Goal: Task Accomplishment & Management: Complete application form

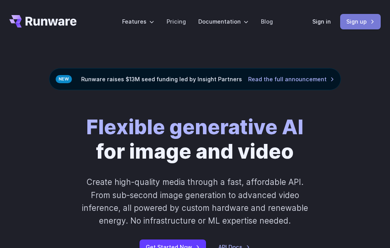
click at [354, 27] on link "Sign up" at bounding box center [360, 21] width 41 height 15
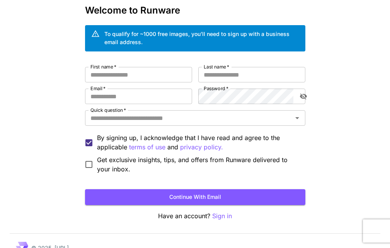
scroll to position [39, 0]
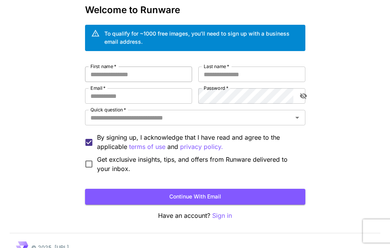
click at [141, 80] on input "First name   *" at bounding box center [138, 74] width 107 height 15
type input "***"
click at [201, 76] on input "Last name   *" at bounding box center [251, 74] width 107 height 15
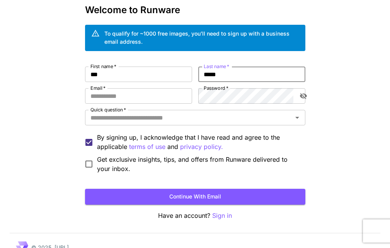
type input "*****"
click at [216, 91] on label "Password   *" at bounding box center [216, 88] width 25 height 7
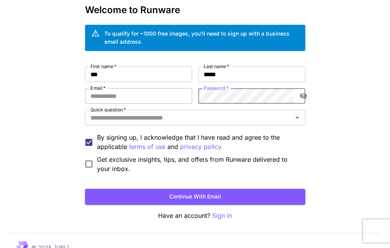
click at [154, 97] on input "Email   *" at bounding box center [138, 95] width 107 height 15
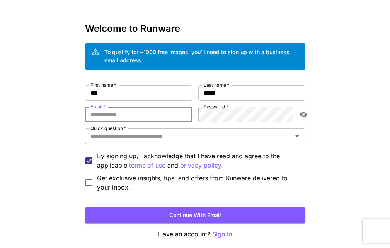
scroll to position [21, 0]
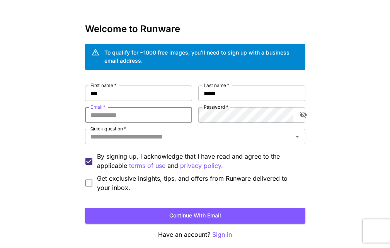
paste input "**********"
type input "**********"
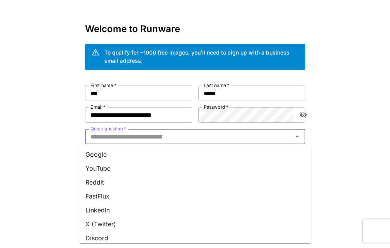
click at [138, 139] on input "Quick question   *" at bounding box center [188, 136] width 203 height 11
click at [181, 156] on li "Google" at bounding box center [195, 154] width 232 height 14
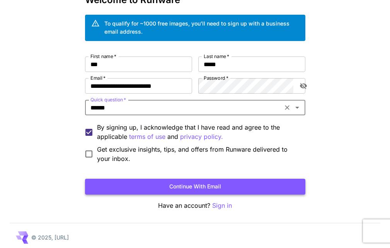
scroll to position [50, 0]
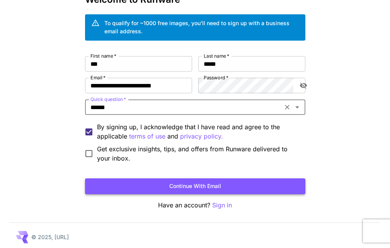
click at [135, 181] on button "Continue with email" at bounding box center [195, 186] width 220 height 16
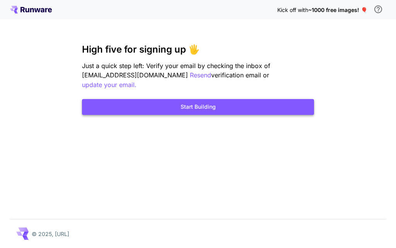
click at [137, 99] on button "Start Building" at bounding box center [198, 107] width 232 height 16
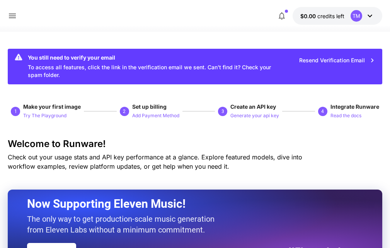
click at [358, 12] on div "TM" at bounding box center [357, 16] width 12 height 12
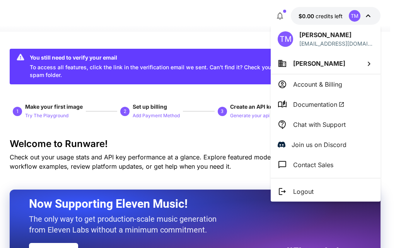
click at [319, 184] on li "Logout" at bounding box center [326, 191] width 110 height 20
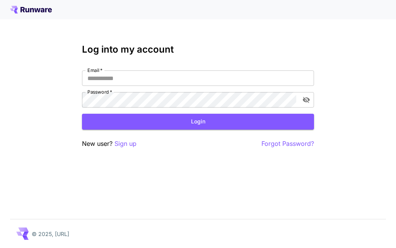
click at [155, 88] on div "Email   * Email   * Password   * Password   *" at bounding box center [198, 88] width 232 height 37
click at [155, 78] on input "Email   *" at bounding box center [198, 77] width 232 height 15
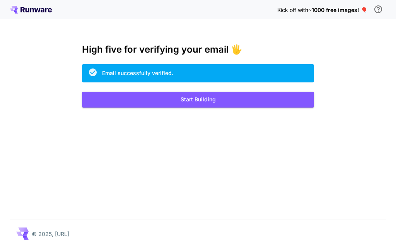
click at [342, 8] on span "~1000 free images! 🎈" at bounding box center [337, 10] width 59 height 7
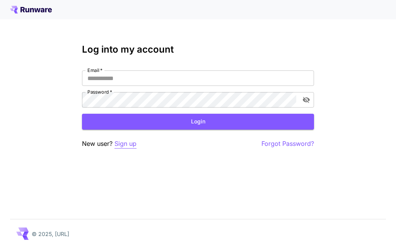
click at [130, 142] on p "Sign up" at bounding box center [126, 144] width 22 height 10
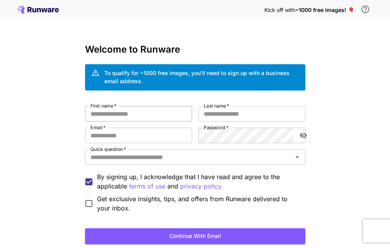
click at [128, 109] on input "First name   *" at bounding box center [138, 113] width 107 height 15
type input "****"
click at [217, 110] on input "Last name   *" at bounding box center [251, 113] width 107 height 15
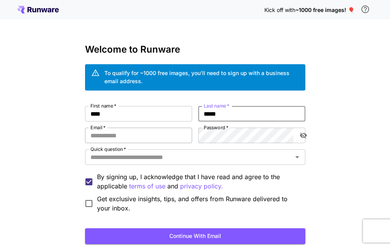
type input "*****"
click at [164, 135] on input "Email   *" at bounding box center [138, 135] width 107 height 15
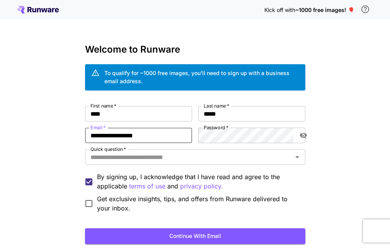
type input "**********"
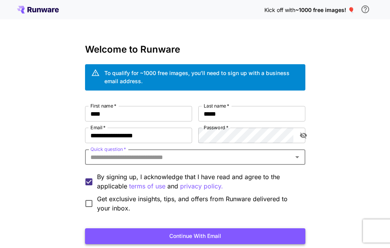
click at [198, 232] on button "Continue with email" at bounding box center [195, 236] width 220 height 16
click at [111, 152] on label "Quick question   *" at bounding box center [109, 149] width 36 height 7
click at [111, 152] on input "Quick question   *" at bounding box center [188, 157] width 203 height 11
click at [111, 155] on input "Quick question   *" at bounding box center [188, 157] width 203 height 11
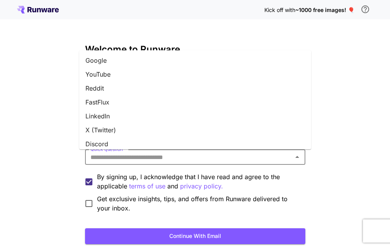
click at [104, 123] on li "X (Twitter)" at bounding box center [195, 130] width 232 height 14
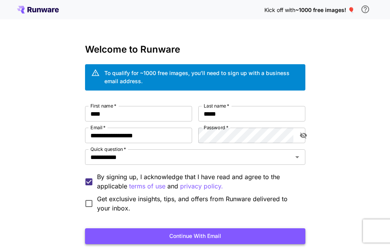
click at [184, 235] on button "Continue with email" at bounding box center [195, 236] width 220 height 16
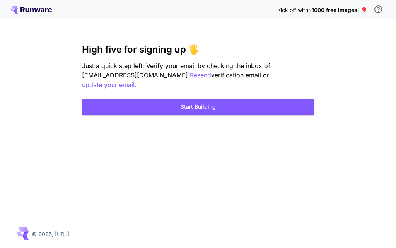
click at [16, 75] on div "Kick off with ~1000 free images! 🎈 High five for signing up 🖐️ Just a quick ste…" at bounding box center [198, 124] width 396 height 248
click at [190, 76] on p "Resend" at bounding box center [200, 75] width 21 height 10
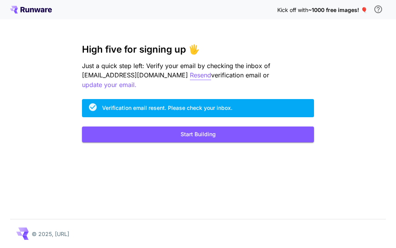
click at [190, 74] on p "Resend" at bounding box center [200, 75] width 21 height 10
click at [190, 73] on p "Resend" at bounding box center [200, 75] width 21 height 10
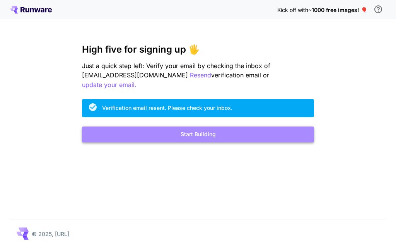
click at [193, 126] on button "Start Building" at bounding box center [198, 134] width 232 height 16
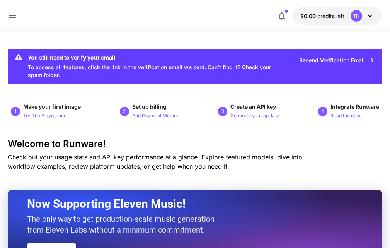
click at [366, 18] on icon at bounding box center [370, 15] width 9 height 9
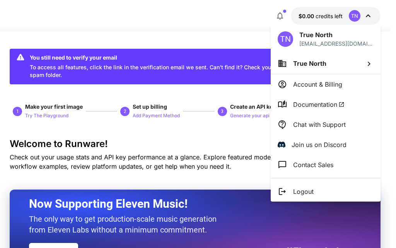
click at [301, 99] on li "Documentation" at bounding box center [326, 104] width 110 height 20
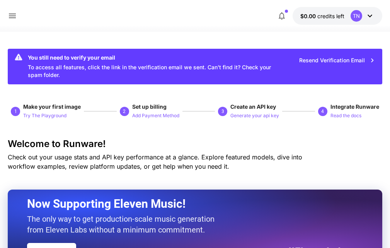
click at [369, 10] on div "TN" at bounding box center [363, 16] width 24 height 12
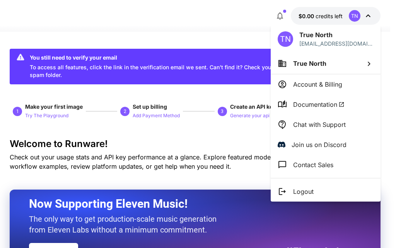
click at [243, 26] on div at bounding box center [198, 124] width 396 height 248
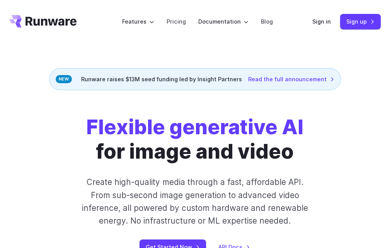
click at [43, 26] on icon "Go to /" at bounding box center [42, 21] width 67 height 12
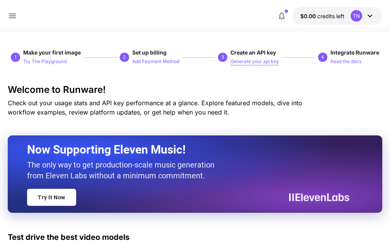
click at [241, 62] on p "Generate your api key" at bounding box center [255, 61] width 49 height 7
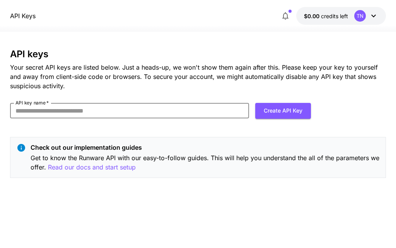
click at [96, 110] on input "API key name   *" at bounding box center [129, 110] width 239 height 15
type input "*****"
click at [279, 111] on button "Create API Key" at bounding box center [283, 111] width 56 height 16
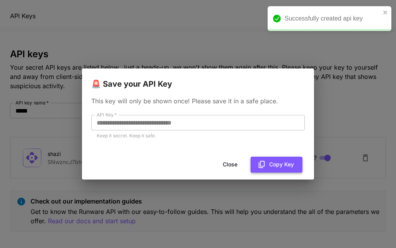
click at [275, 159] on button "Copy Key" at bounding box center [277, 165] width 52 height 16
click at [275, 163] on button "Copy Key" at bounding box center [277, 165] width 52 height 16
